Goal: Transaction & Acquisition: Purchase product/service

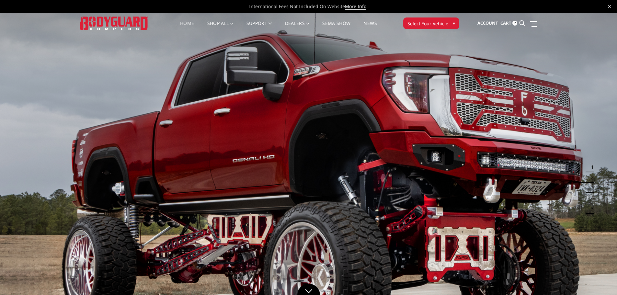
click at [183, 24] on link "Home" at bounding box center [187, 27] width 14 height 13
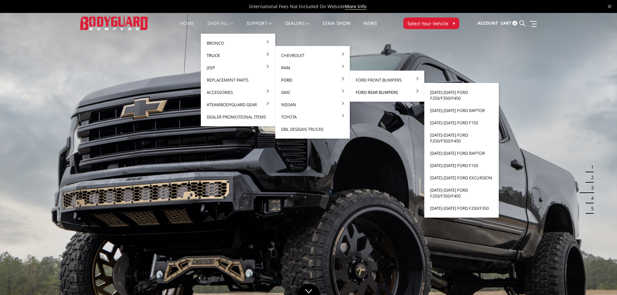
click at [383, 95] on link "Ford Rear Bumpers" at bounding box center [386, 92] width 69 height 12
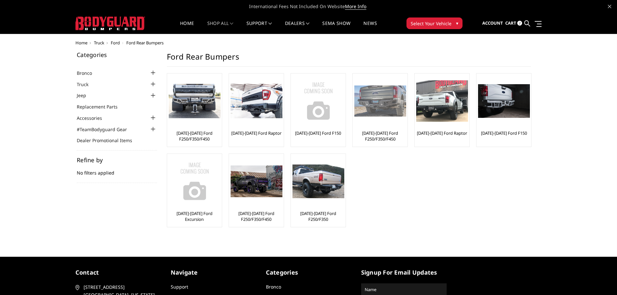
click at [394, 101] on img at bounding box center [380, 100] width 52 height 31
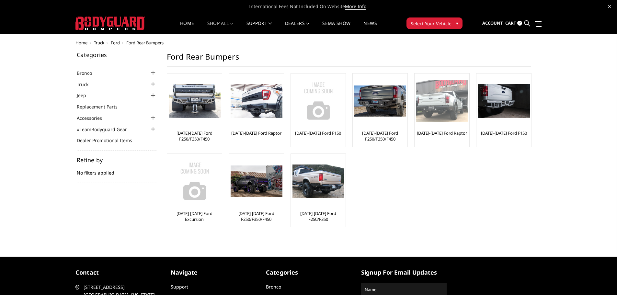
click at [446, 99] on img at bounding box center [442, 100] width 52 height 41
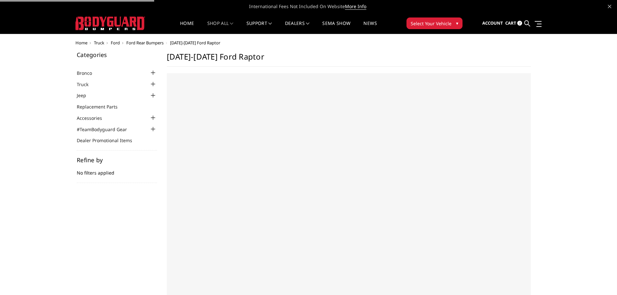
select select "US"
